Goal: Browse casually

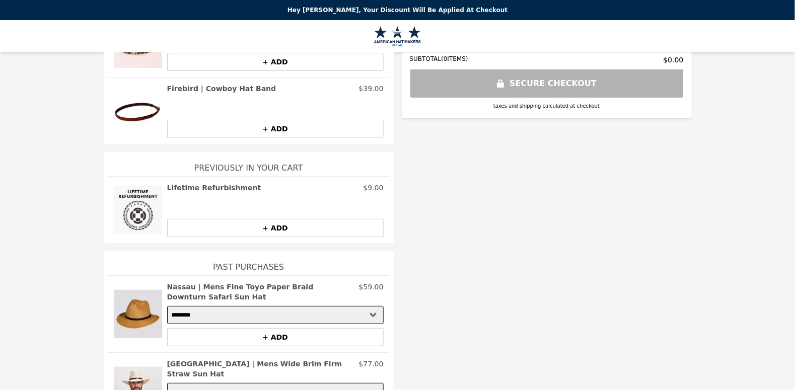
scroll to position [237, 0]
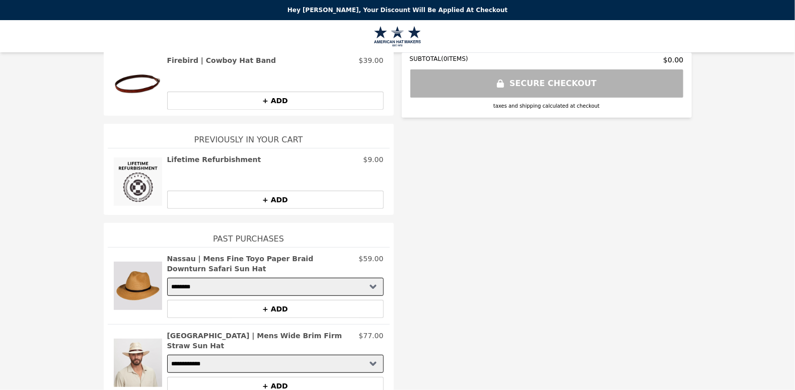
click at [130, 288] on img at bounding box center [138, 286] width 48 height 64
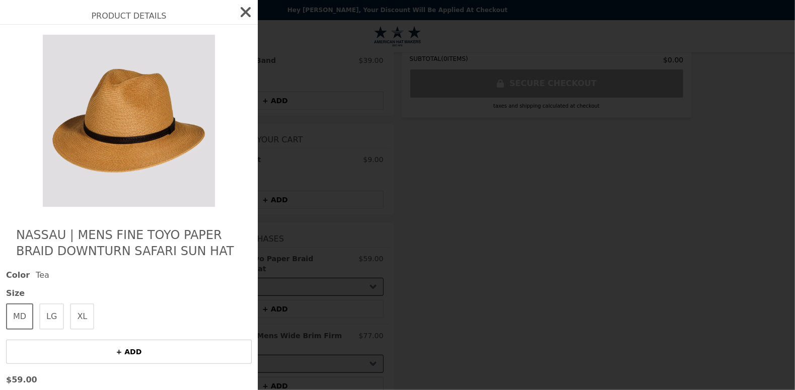
click at [238, 13] on icon "button" at bounding box center [246, 12] width 16 height 16
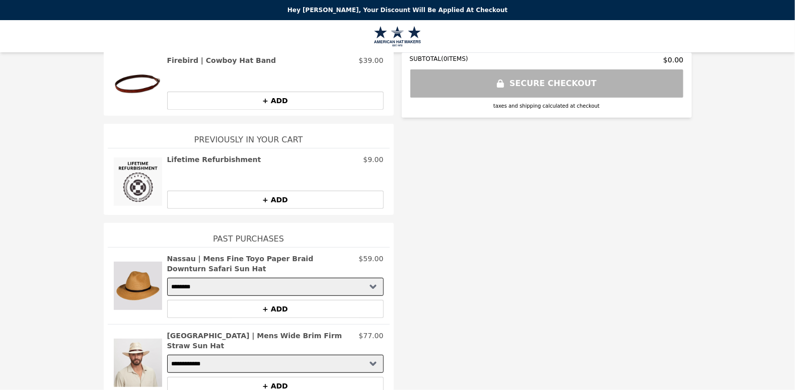
click at [127, 83] on img at bounding box center [138, 82] width 48 height 54
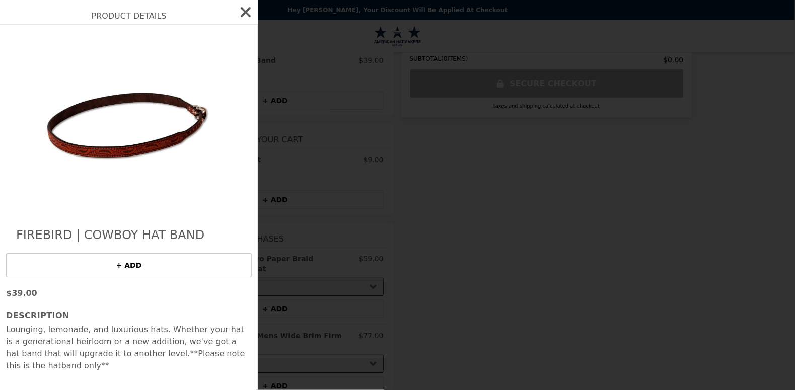
click at [245, 11] on icon "button" at bounding box center [246, 12] width 10 height 10
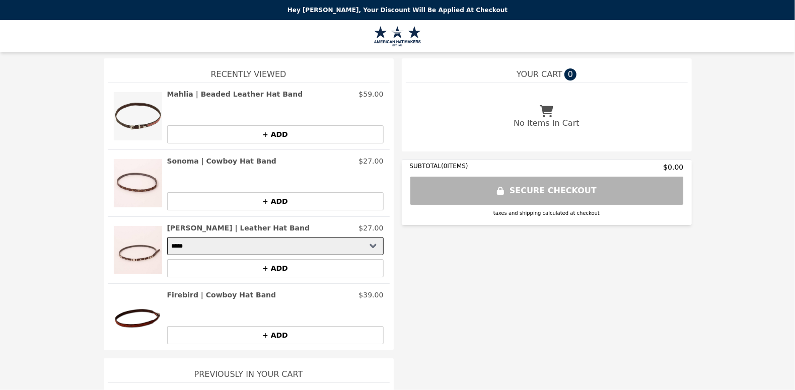
scroll to position [0, 0]
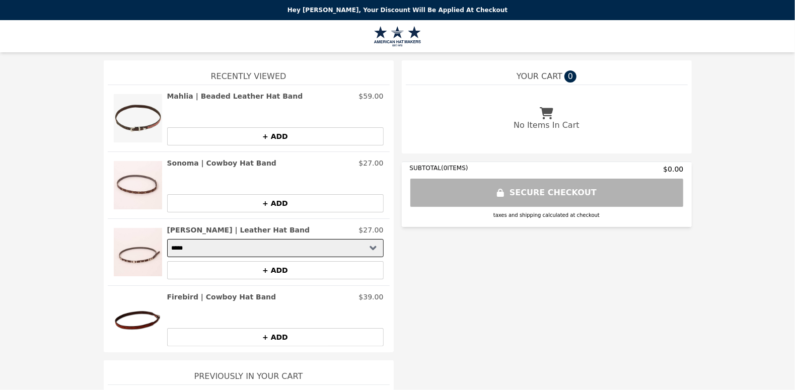
click at [119, 188] on img at bounding box center [138, 185] width 48 height 54
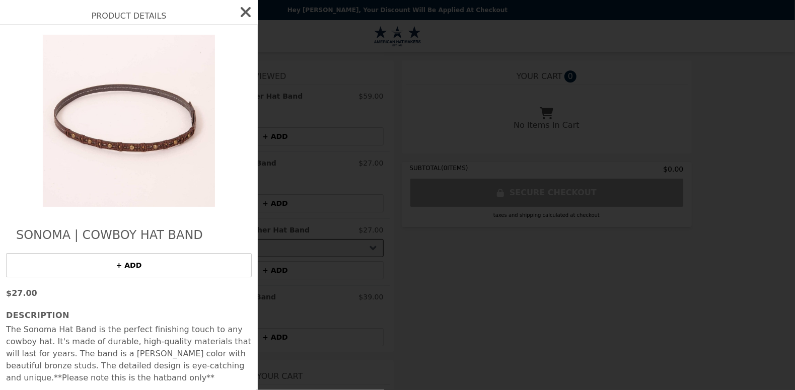
click at [246, 13] on icon "button" at bounding box center [246, 12] width 10 height 10
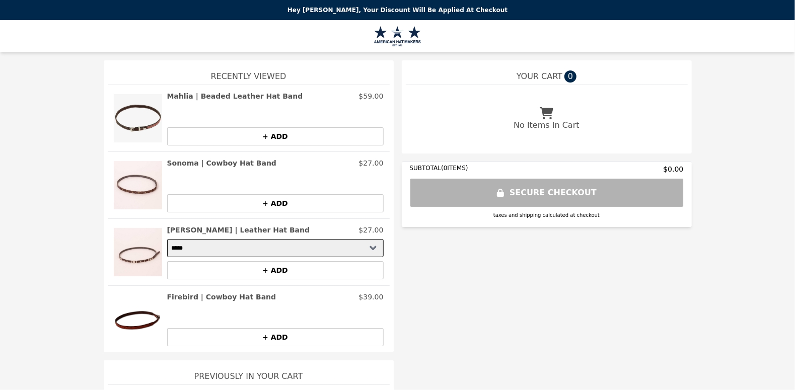
click at [139, 257] on img at bounding box center [138, 252] width 48 height 54
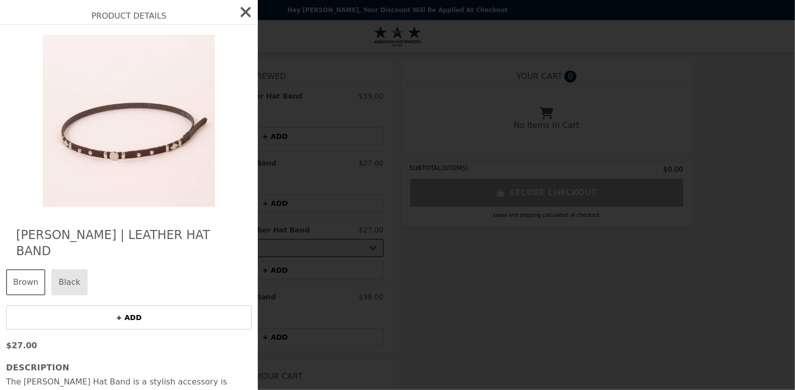
click at [241, 13] on icon "button" at bounding box center [246, 12] width 10 height 10
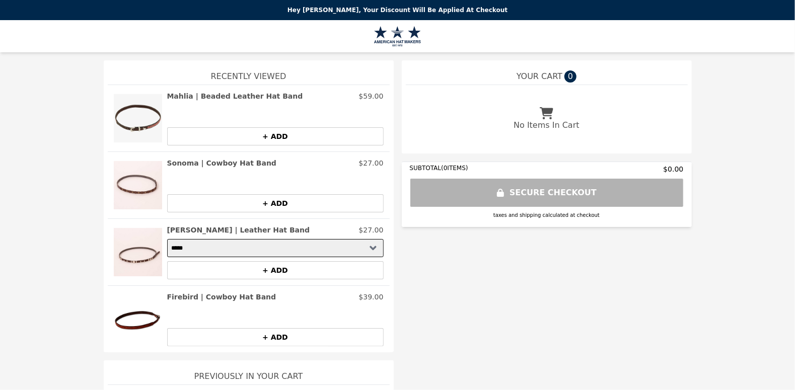
click at [134, 322] on img at bounding box center [138, 319] width 48 height 54
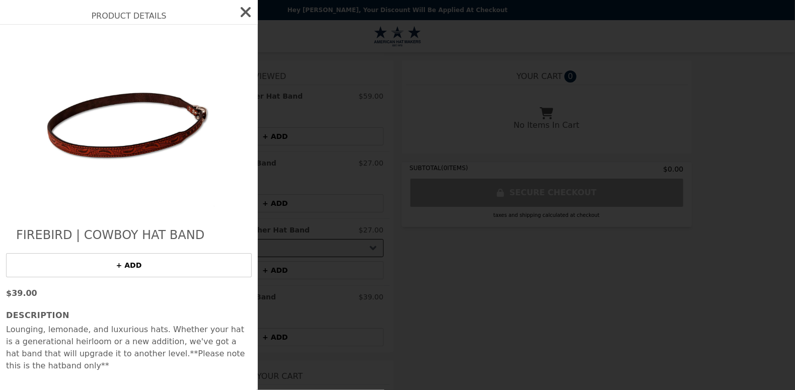
click at [120, 150] on img at bounding box center [129, 121] width 184 height 172
